Goal: Task Accomplishment & Management: Manage account settings

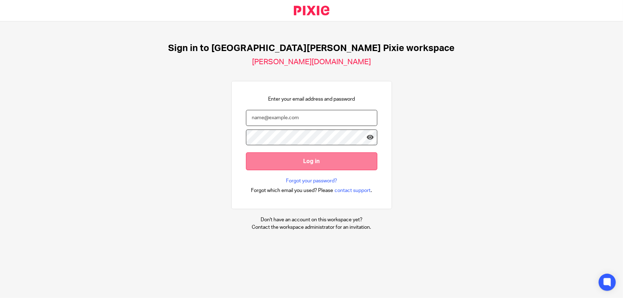
type input "ben.moffat@douglassgrange.co.uk"
click at [315, 156] on input "Log in" at bounding box center [311, 160] width 131 height 17
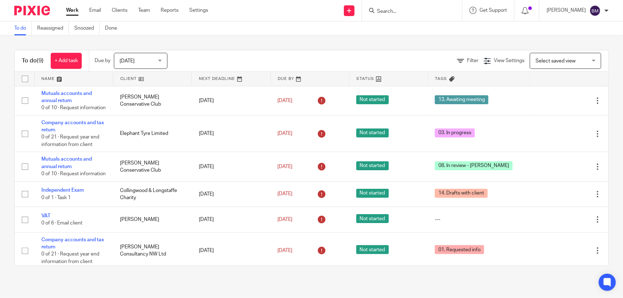
click at [127, 69] on div "Due by [DATE] [DATE] [DATE] [DATE] This week Next week This month Next month Al…" at bounding box center [134, 60] width 91 height 21
click at [130, 68] on span "[DATE]" at bounding box center [139, 60] width 38 height 15
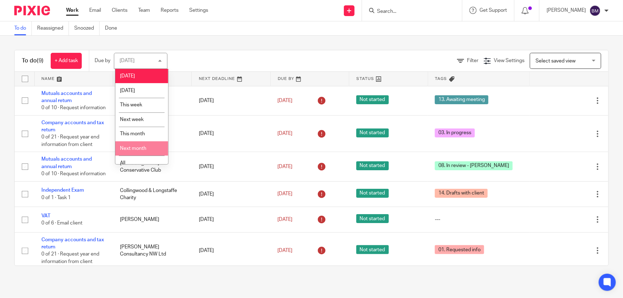
scroll to position [5, 0]
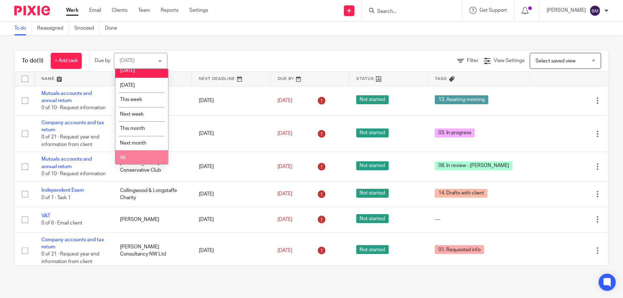
click at [129, 153] on li "All" at bounding box center [141, 157] width 53 height 15
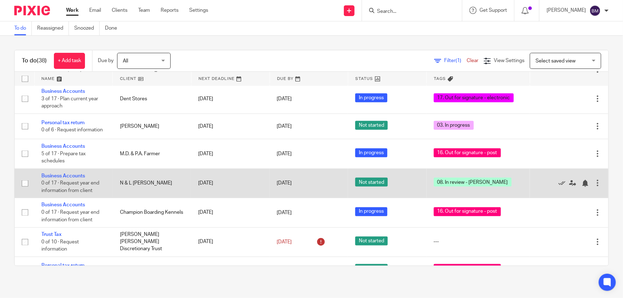
scroll to position [584, 0]
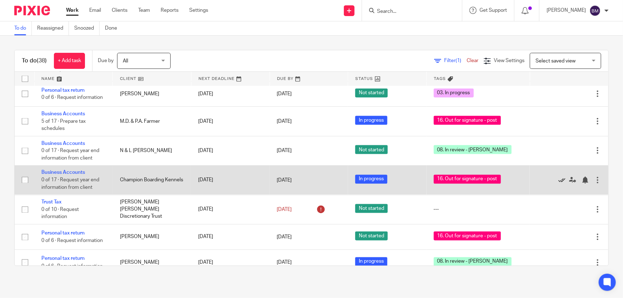
click at [559, 178] on icon at bounding box center [562, 180] width 7 height 7
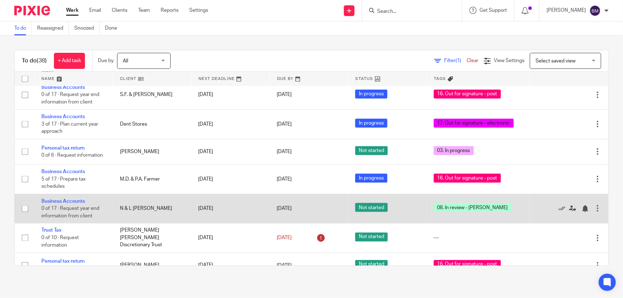
scroll to position [494, 0]
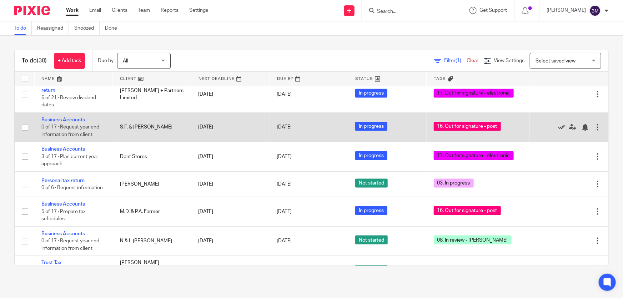
click at [559, 126] on icon at bounding box center [562, 127] width 7 height 7
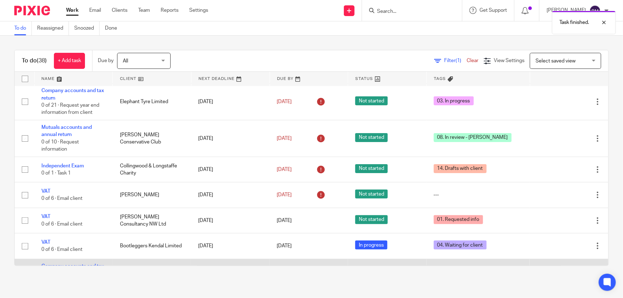
scroll to position [0, 0]
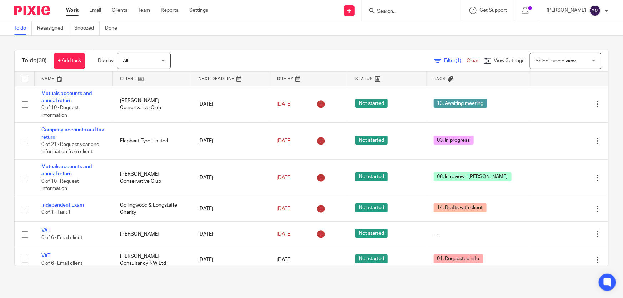
click at [128, 79] on link at bounding box center [152, 79] width 78 height 14
click at [139, 78] on link at bounding box center [152, 79] width 78 height 14
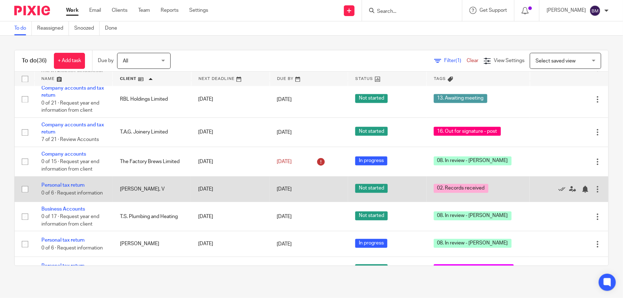
scroll to position [886, 0]
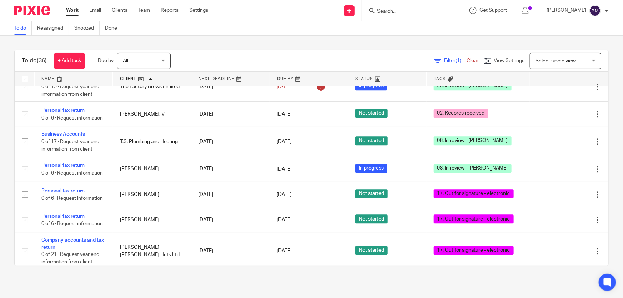
click at [421, 19] on div at bounding box center [412, 10] width 100 height 21
click at [420, 15] on div at bounding box center [412, 10] width 100 height 21
click at [392, 10] on input "Search" at bounding box center [408, 12] width 64 height 6
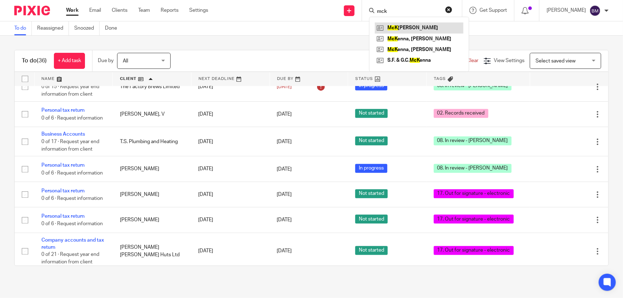
type input "mck"
click at [422, 24] on link at bounding box center [419, 27] width 89 height 11
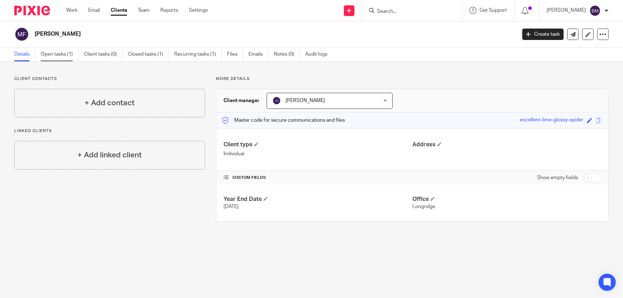
click at [61, 54] on link "Open tasks (1)" at bounding box center [60, 54] width 38 height 14
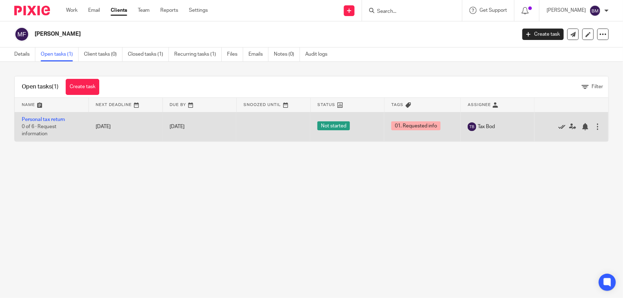
click at [559, 126] on icon at bounding box center [562, 126] width 7 height 7
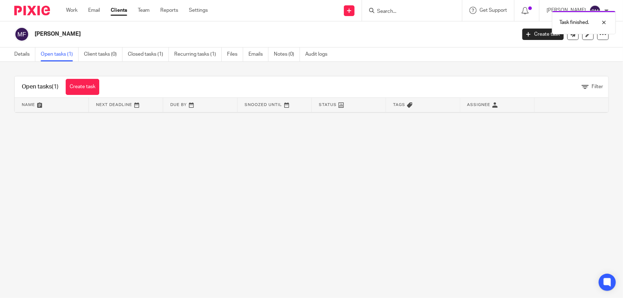
click at [431, 14] on div "Task finished." at bounding box center [464, 20] width 305 height 27
click at [412, 14] on div "Task finished." at bounding box center [464, 20] width 305 height 27
click at [397, 17] on div "Task finished." at bounding box center [464, 20] width 305 height 27
click at [399, 13] on div "Task finished." at bounding box center [464, 20] width 305 height 27
click at [404, 14] on div "Task finished." at bounding box center [464, 20] width 305 height 27
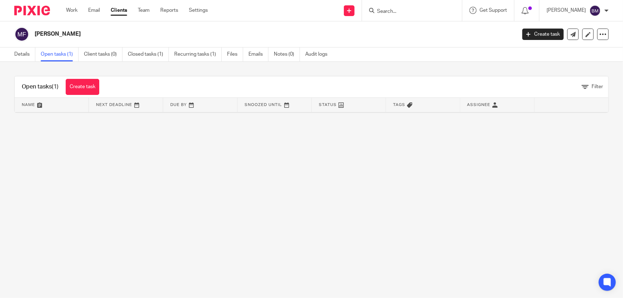
click at [425, 19] on div at bounding box center [412, 10] width 100 height 21
click at [415, 12] on input "Search" at bounding box center [408, 12] width 64 height 6
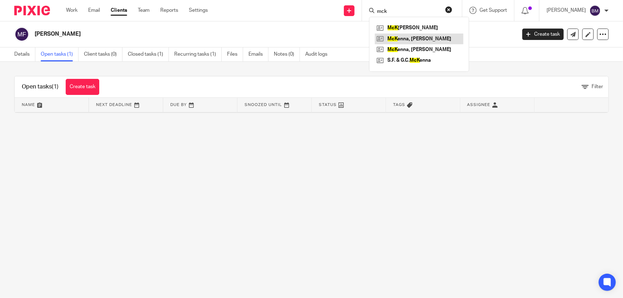
type input "mck"
click at [434, 39] on link at bounding box center [419, 39] width 89 height 11
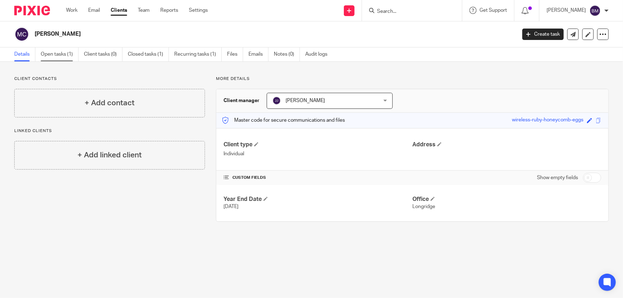
click at [57, 48] on link "Open tasks (1)" at bounding box center [60, 54] width 38 height 14
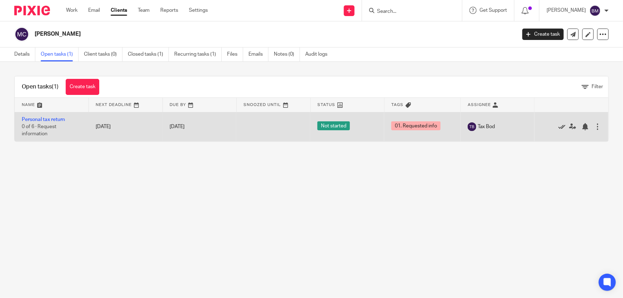
click at [559, 126] on icon at bounding box center [562, 126] width 7 height 7
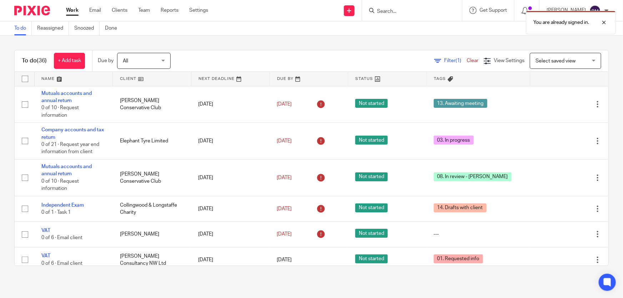
click at [434, 78] on span "Tags" at bounding box center [440, 79] width 12 height 4
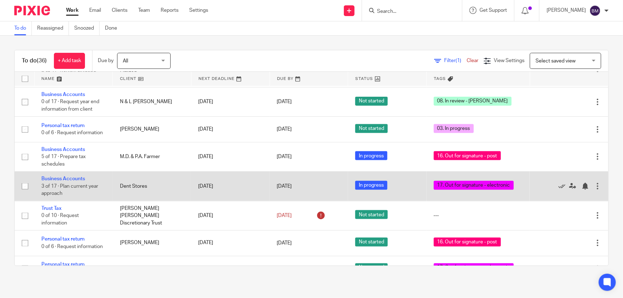
scroll to position [552, 0]
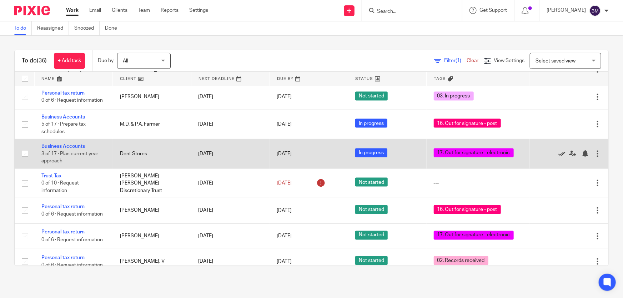
click at [559, 151] on icon at bounding box center [562, 153] width 7 height 7
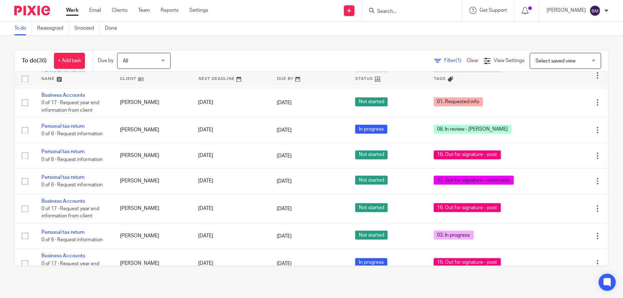
scroll to position [727, 0]
